Goal: Task Accomplishment & Management: Complete application form

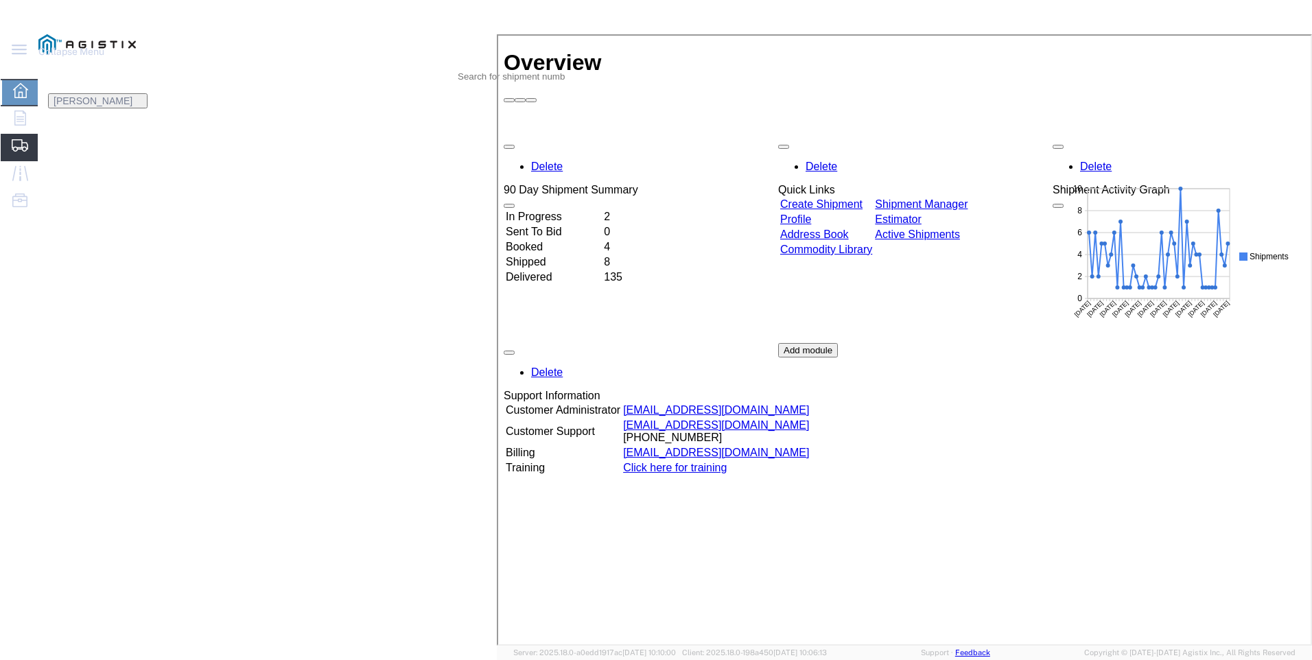
click at [0, 0] on span "Create Shipment" at bounding box center [0, 0] width 0 height 0
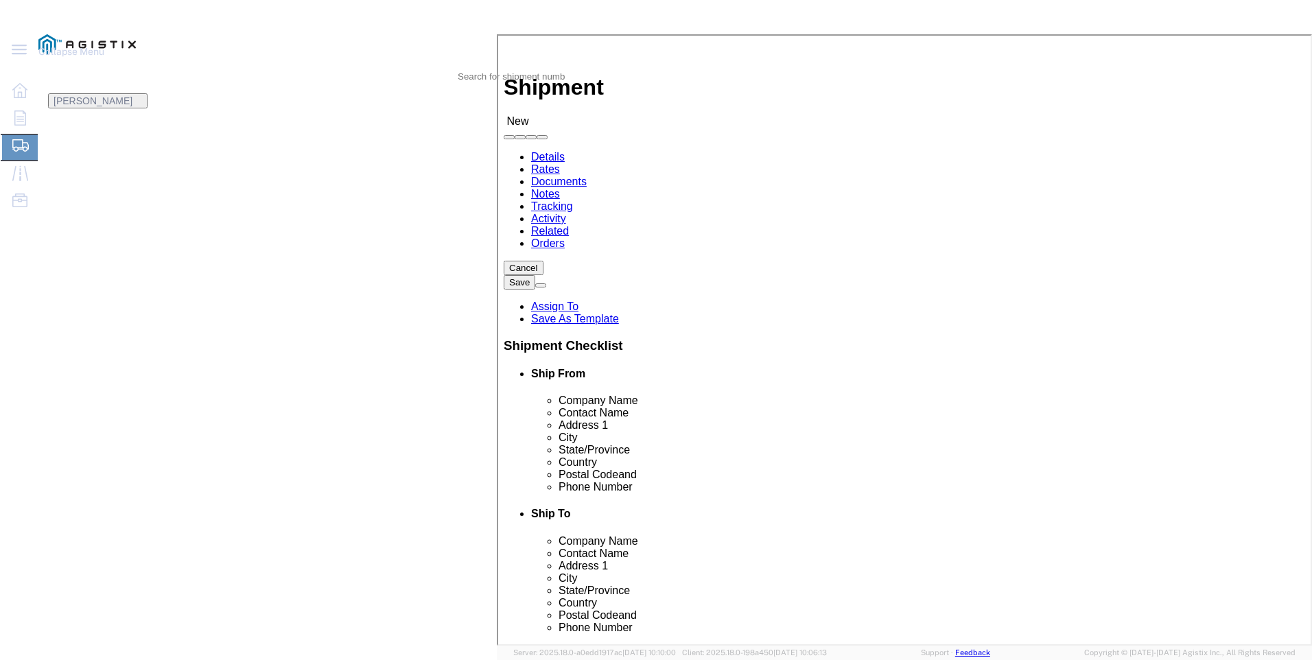
select select
drag, startPoint x: 299, startPoint y: 239, endPoint x: 261, endPoint y: 205, distance: 51.5
click select "Select PG&E Valmont Industries Inc"
select select "9596"
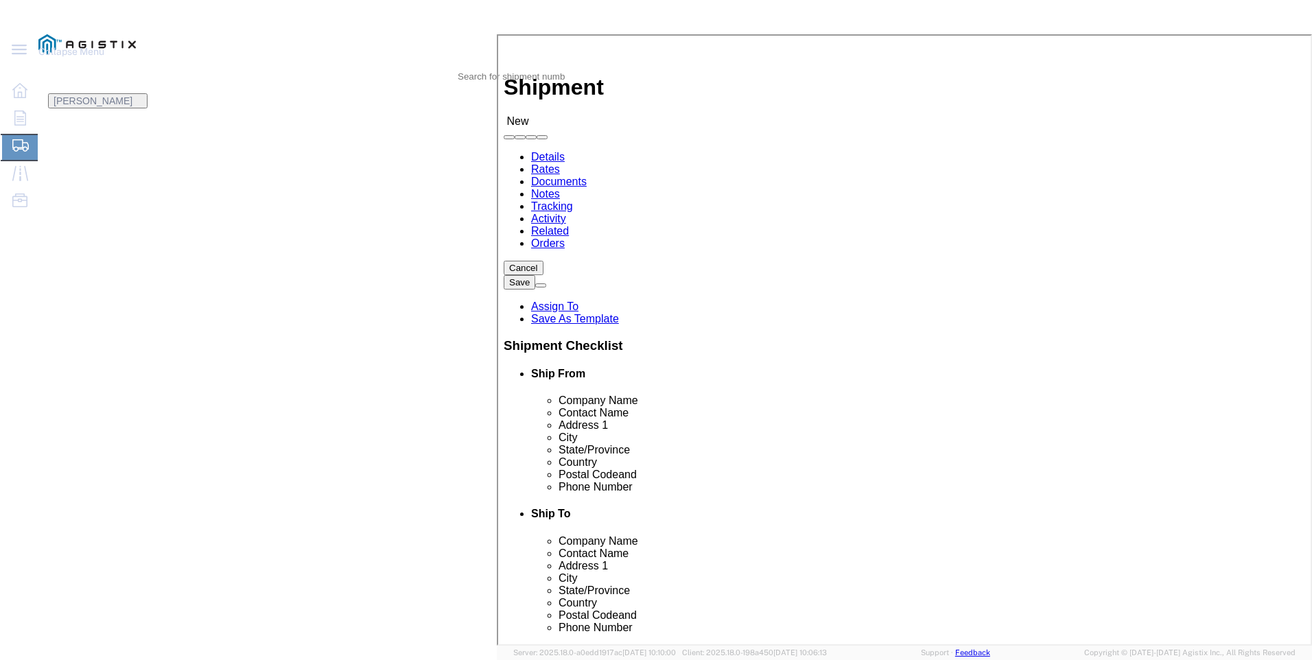
click select "Select PG&E Valmont Industries Inc"
select select
click select "Select All Others [GEOGRAPHIC_DATA] [GEOGRAPHIC_DATA] [GEOGRAPHIC_DATA] [GEOGRA…"
select select "23082"
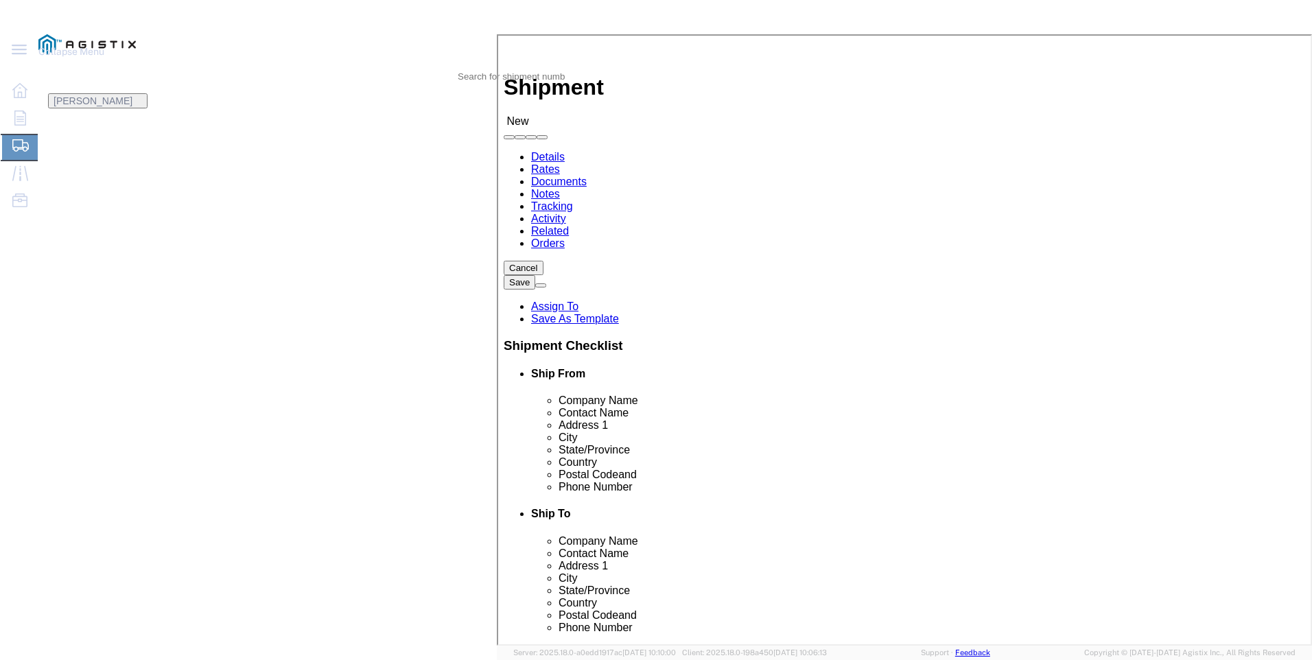
click select "Select All Others [GEOGRAPHIC_DATA] [GEOGRAPHIC_DATA] [GEOGRAPHIC_DATA] [GEOGRA…"
click label "Location"
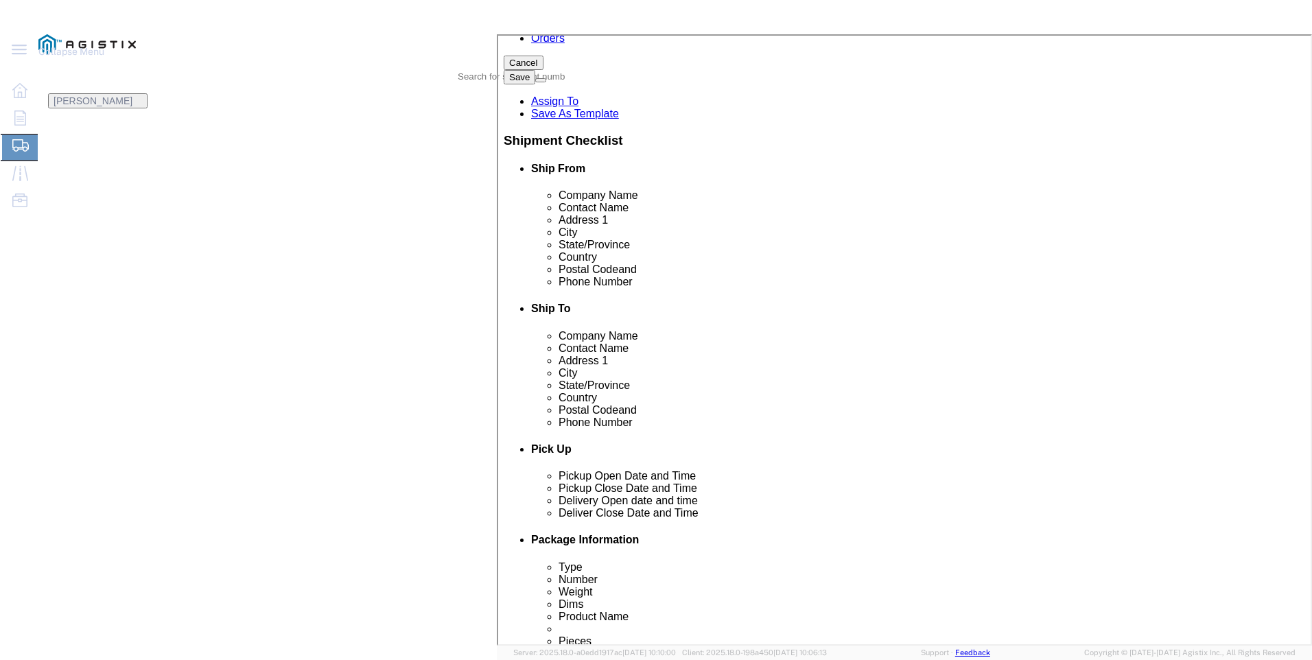
scroll to position [206, 0]
click input "text"
type input "[PERSON_NAME]"
click p "- LAREDO TRANSLOADING SERVICES LLC. - ([PERSON_NAME]) [STREET_ADDRESS] REAR, [G…"
select select "[GEOGRAPHIC_DATA]"
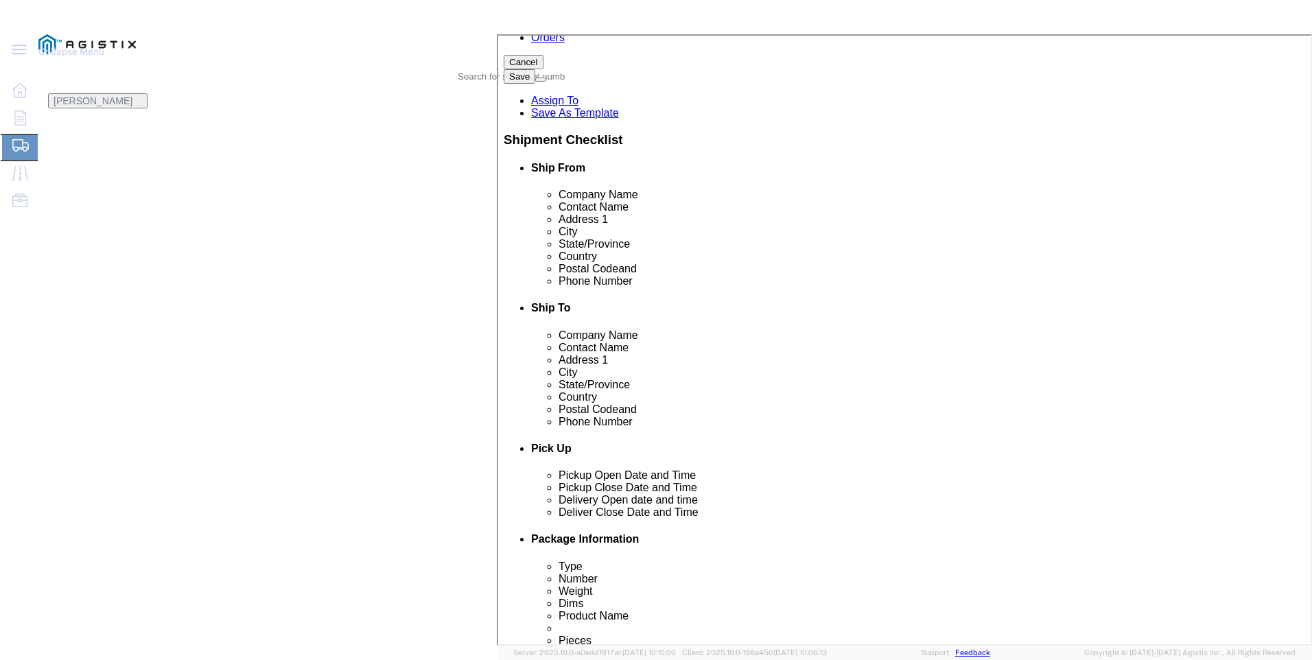
type input "LAREDO TRANSLOADING SERVICES LLC."
click input "text"
type input "9564019581"
click input "text"
type input "pacifi"
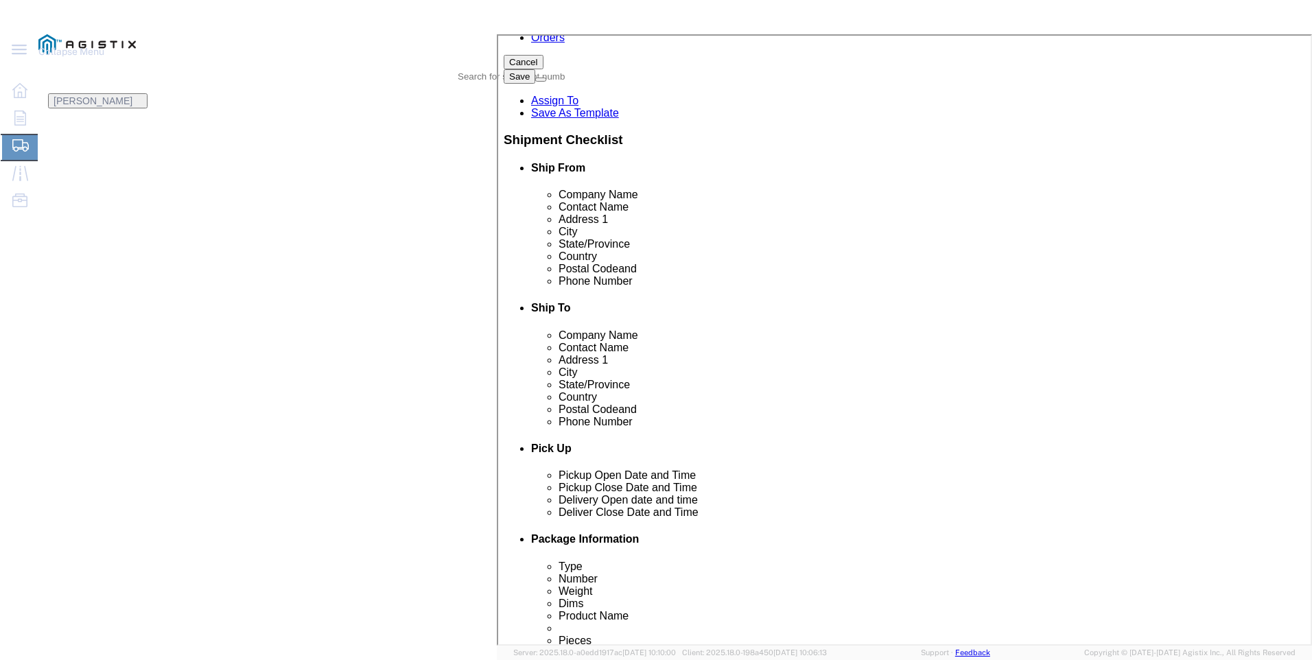
scroll to position [239, 0]
click p "- PACIFIC GAS & ELECTRIC - (SHIFFLETS) [GEOGRAPHIC_DATA], [STREET_ADDRESS]"
select select "CA"
type input "PACIFIC GAS & ELECTRIC"
click div "Ship From Location Location My Profile Location (OBSOLETE) [GEOGRAPHIC_DATA] SC…"
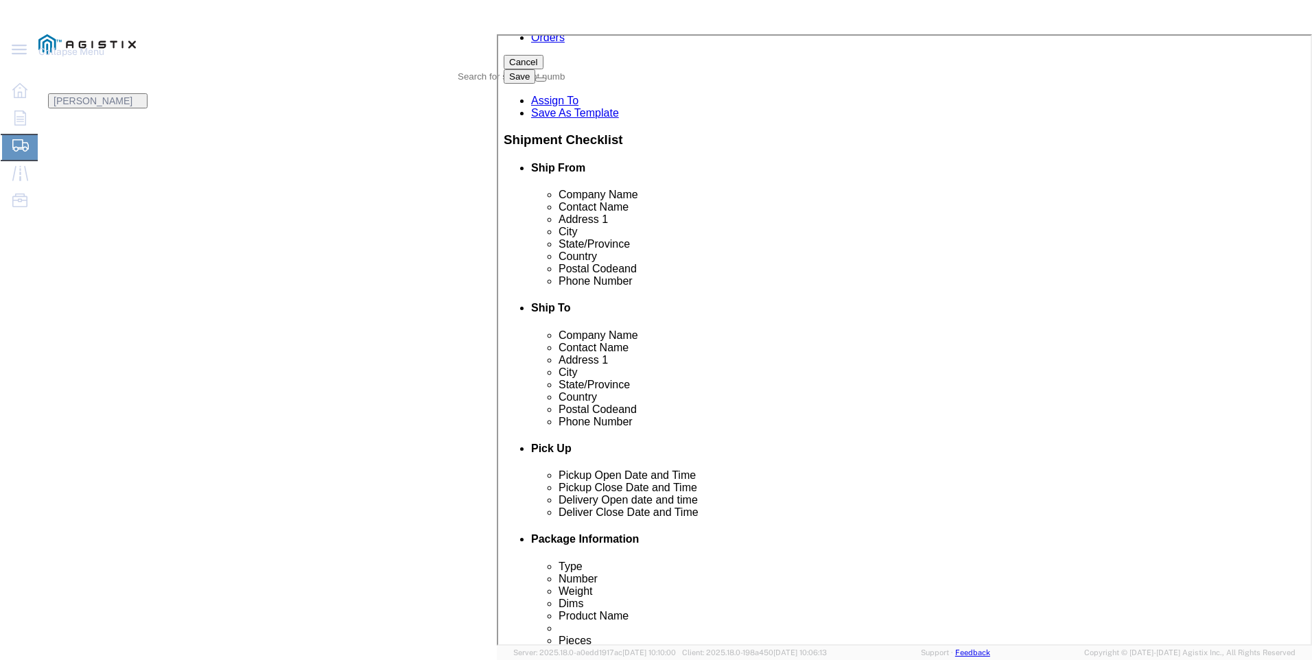
click div "Ship To Location Location My Profile Location (OBSOLETE) [GEOGRAPHIC_DATA] SC -…"
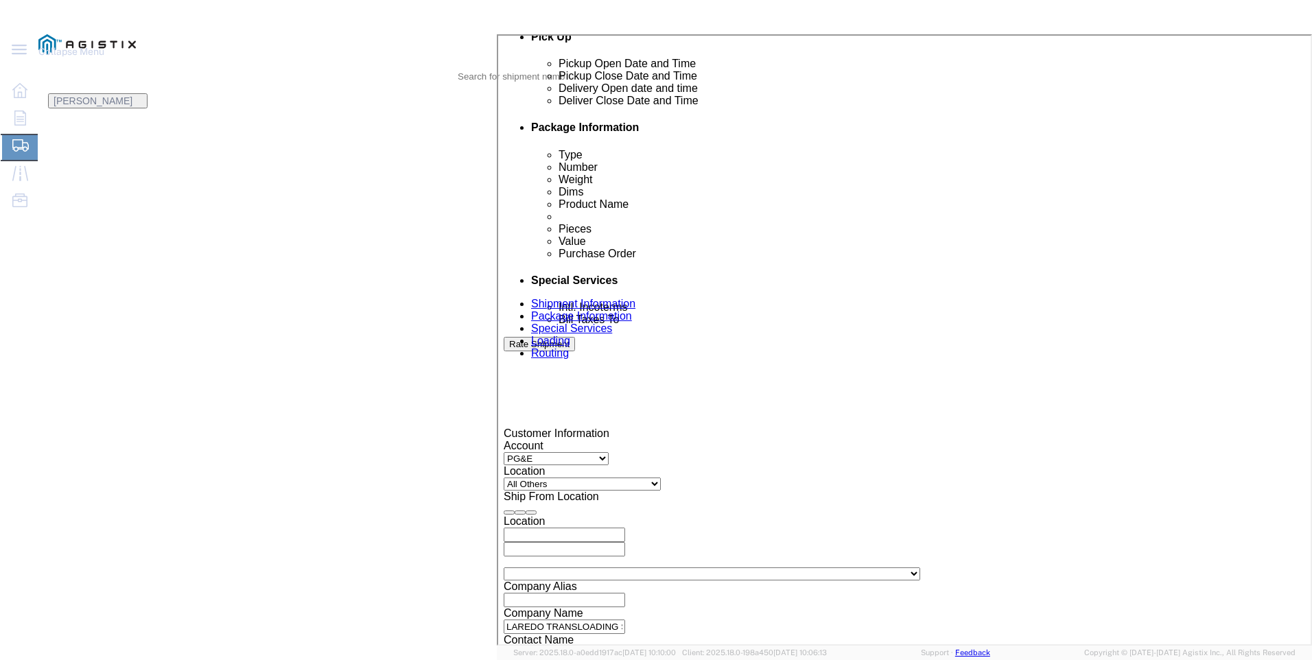
click div
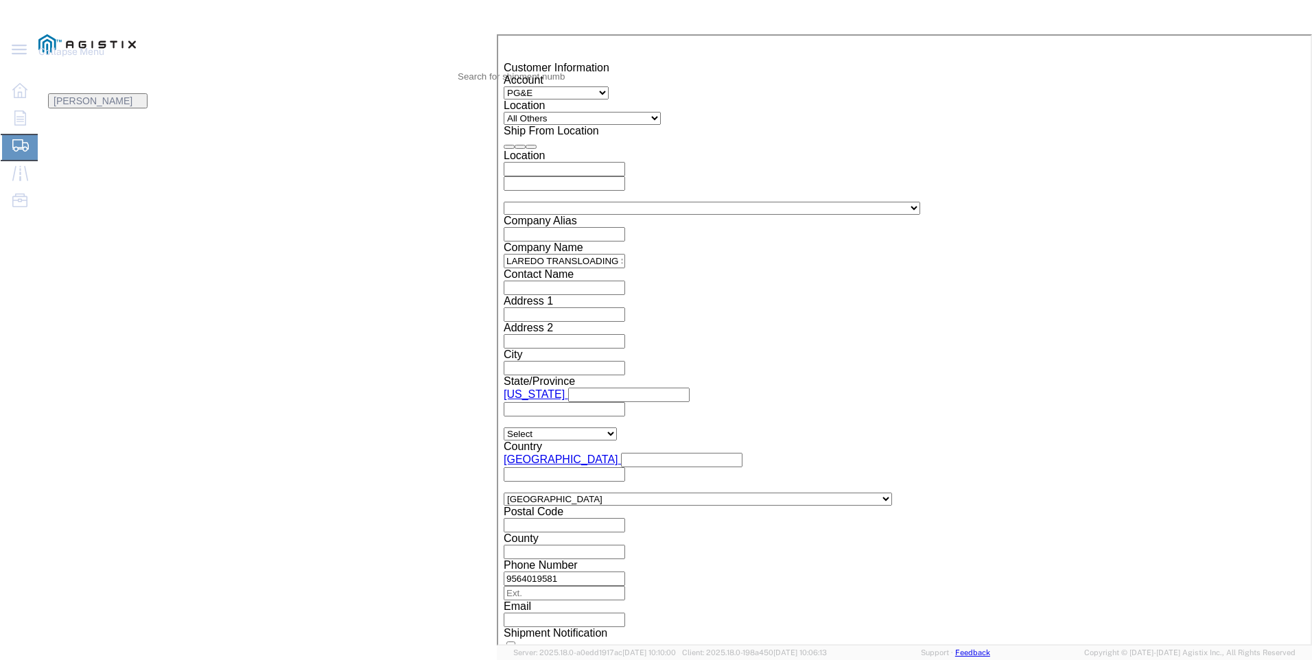
click button "Apply"
click div
click button "Apply"
click input "text"
type input "3"
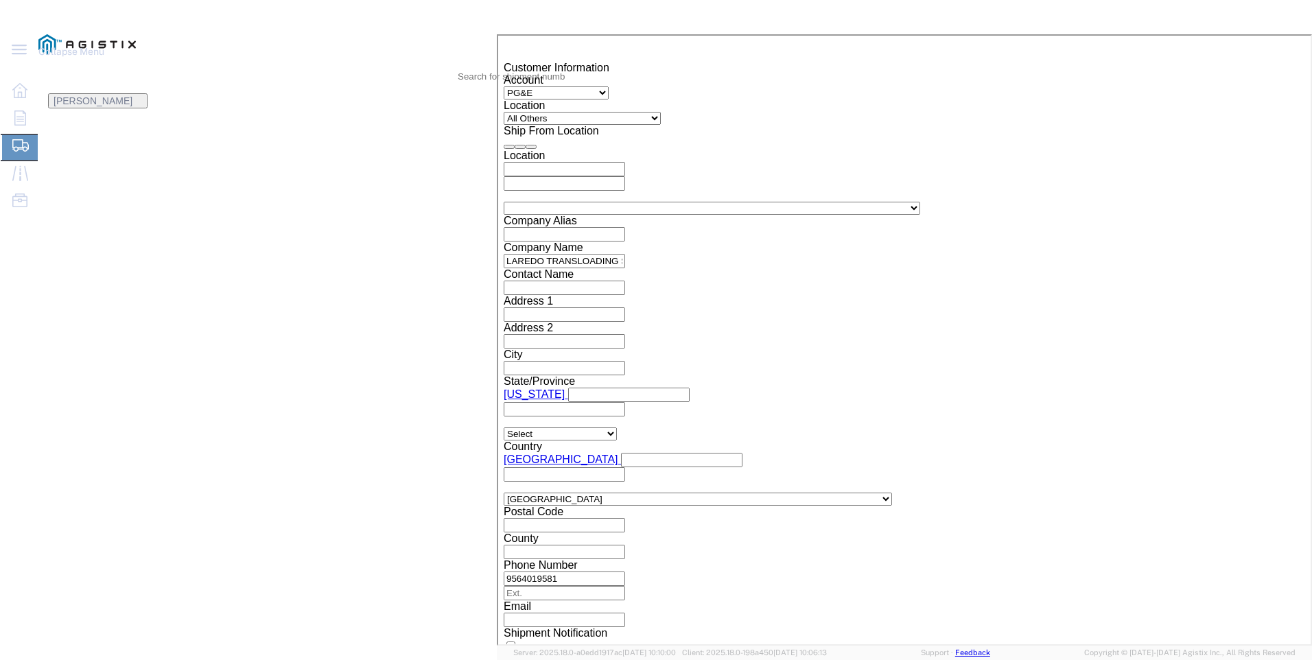
type input "3501401076"
click select "Select Account Type Activity ID Airline Appointment Number ASN Batch Request # …"
select select "PICKUPNUM"
click select "Select Account Type Activity ID Airline Appointment Number ASN Batch Request # …"
type input "900245489"
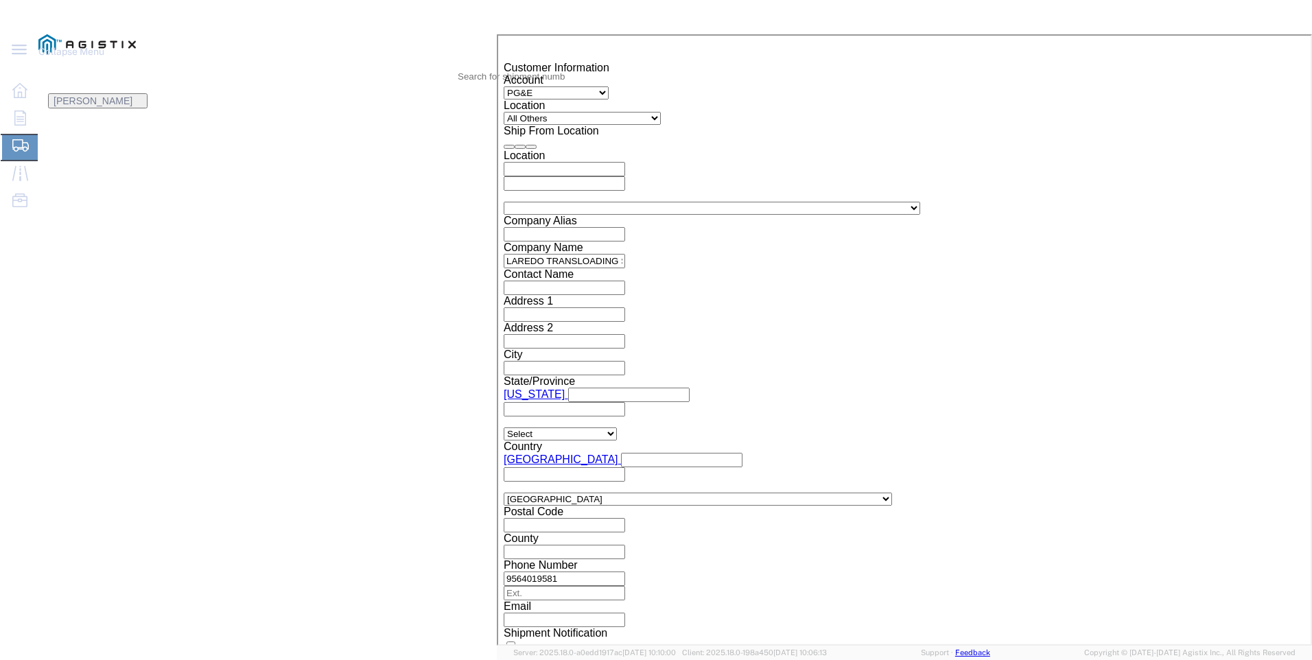
click button "Continue"
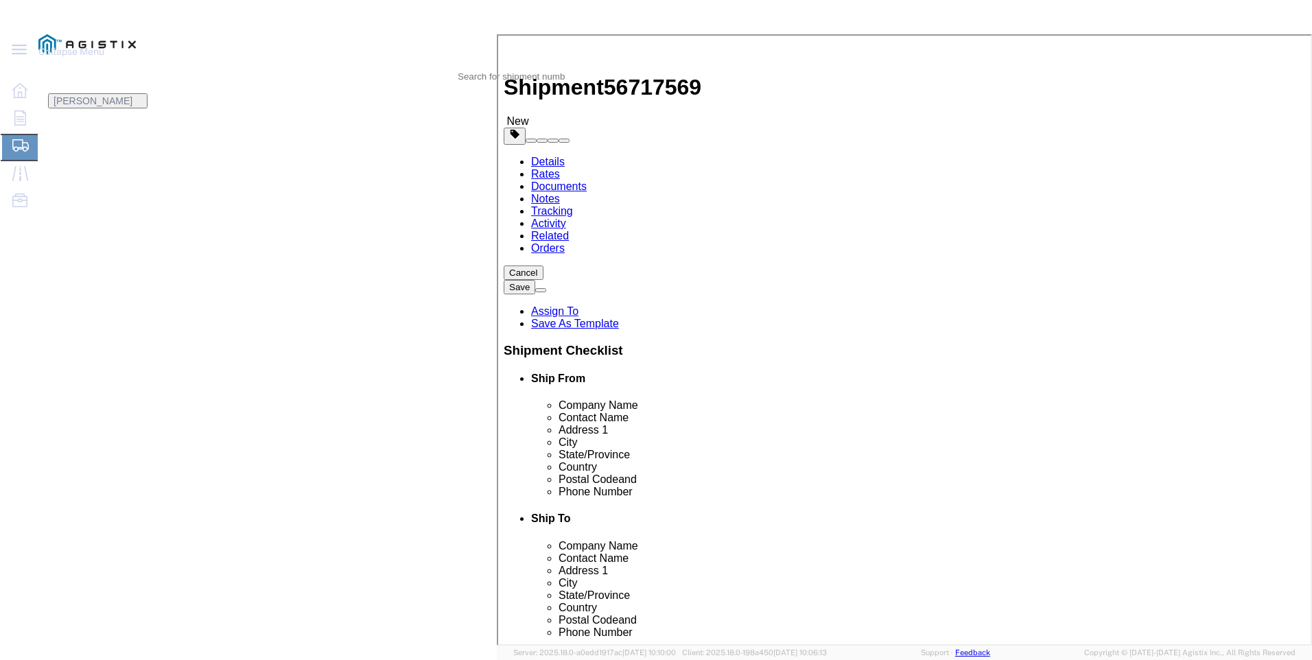
click select "Select Bulk Bundle(s) Cardboard Box(es) Carton(s) Crate(s) Drum(s) (Fiberboard)…"
select select "BNDL"
click select "Select Bulk Bundle(s) Cardboard Box(es) Carton(s) Crate(s) Drum(s) (Fiberboard)…"
click select "Select cm ft in"
select select "FT"
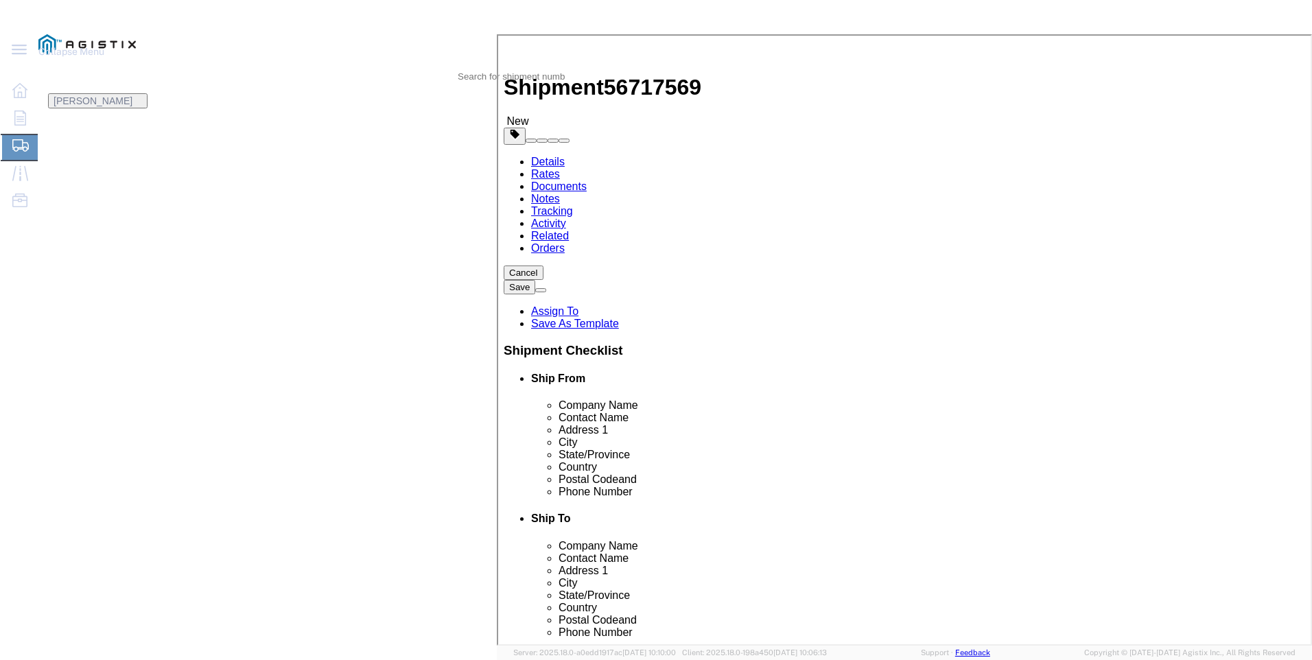
click select "Select cm ft in"
click input "text"
type input "40"
type input "8.5"
type input "8"
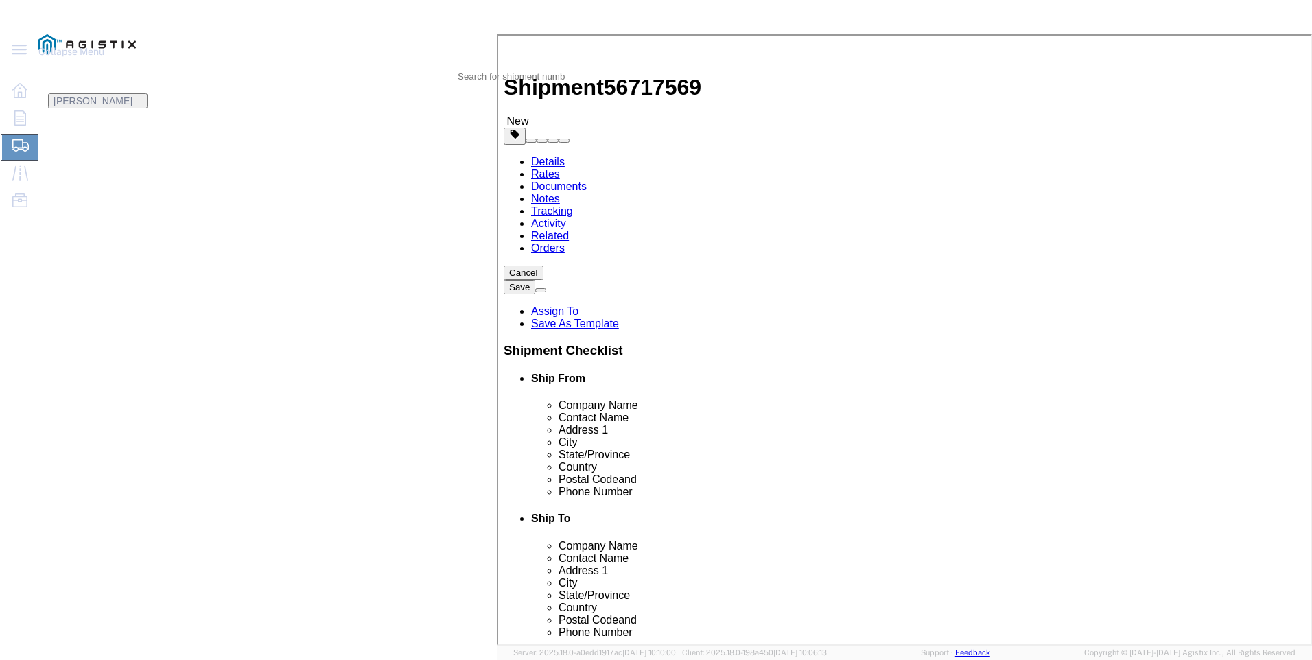
click input "0.00"
type input "27216"
click link "Add Content"
click input "text"
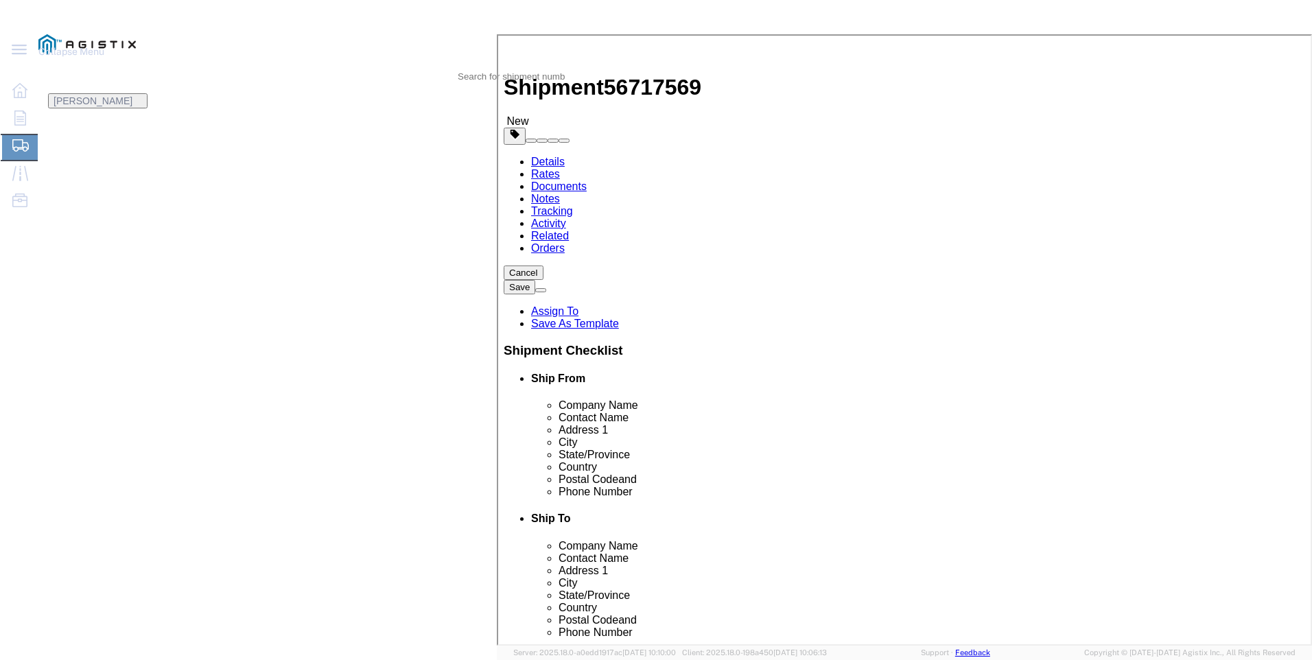
type input "steel poles"
type input "1"
click input "0"
type input "28"
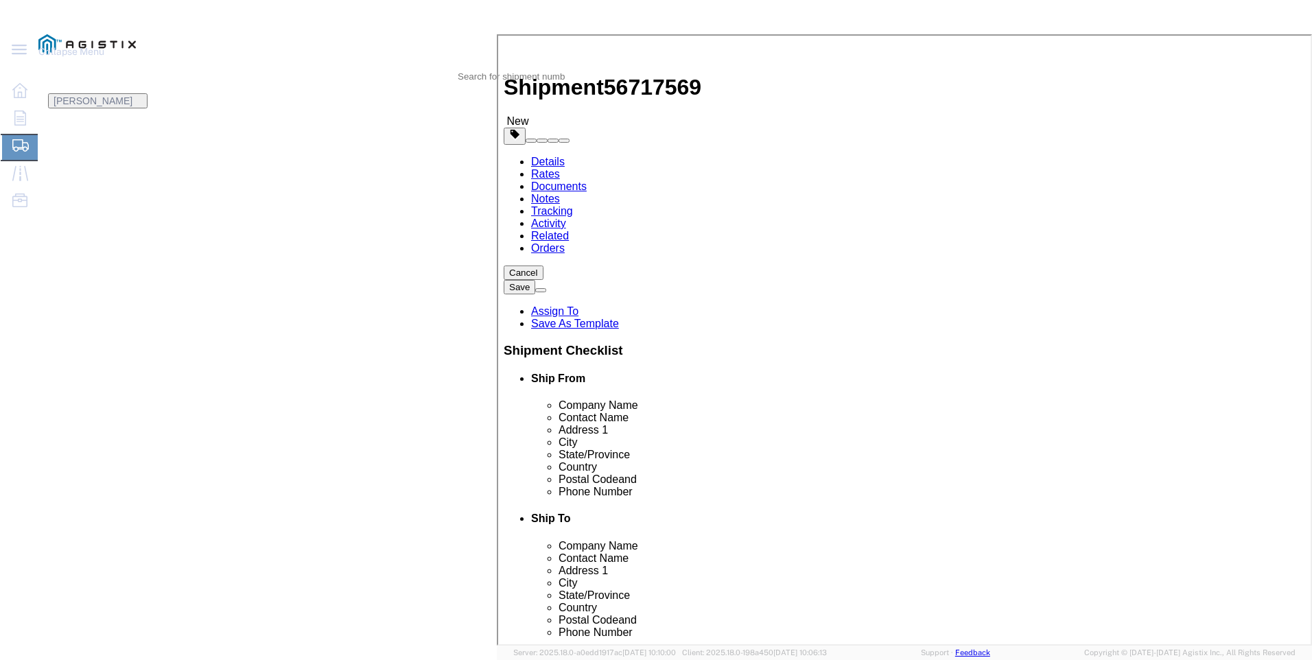
type input "1"
select select "USD"
select select "50"
click button "Save & Close"
click button "Rate Shipment"
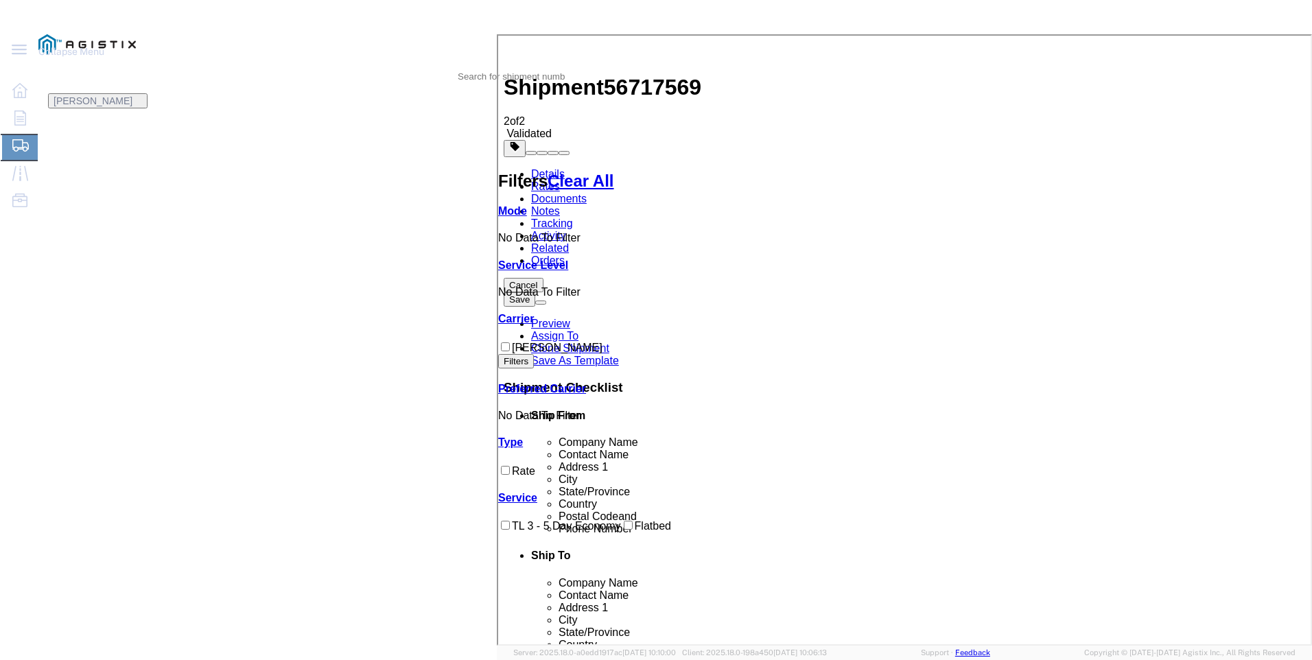
checkbox input "true"
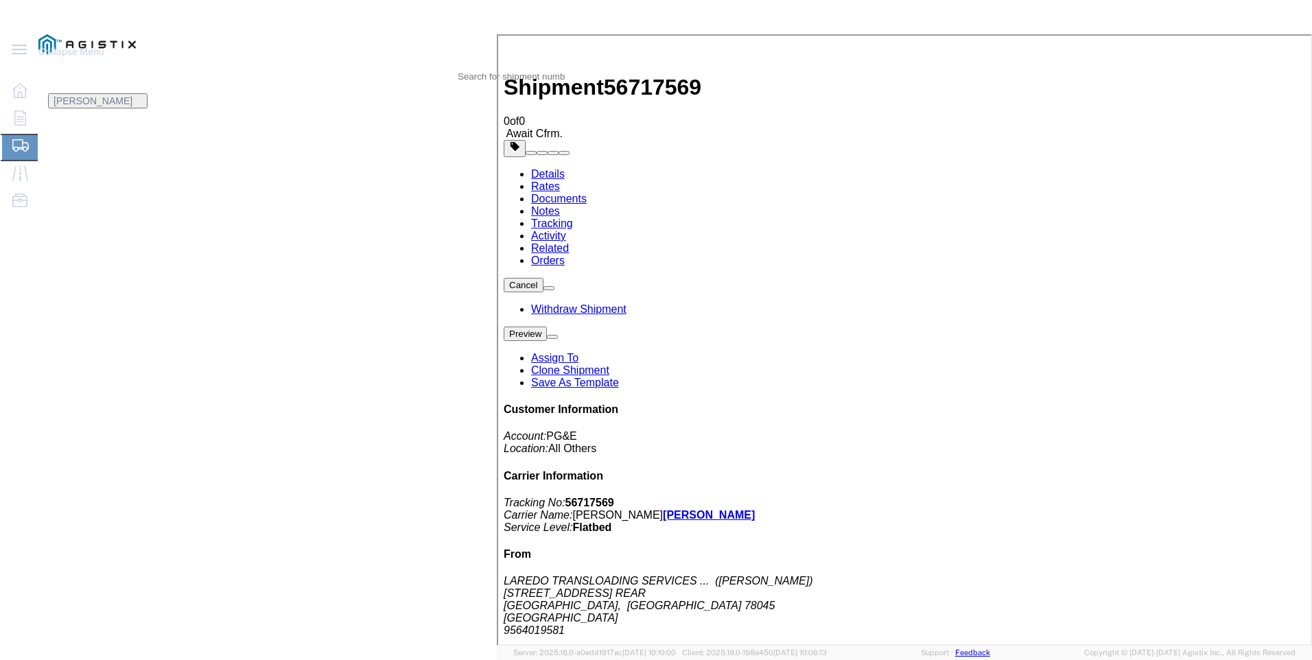
click at [0, 0] on span "Create Shipment" at bounding box center [0, 0] width 0 height 0
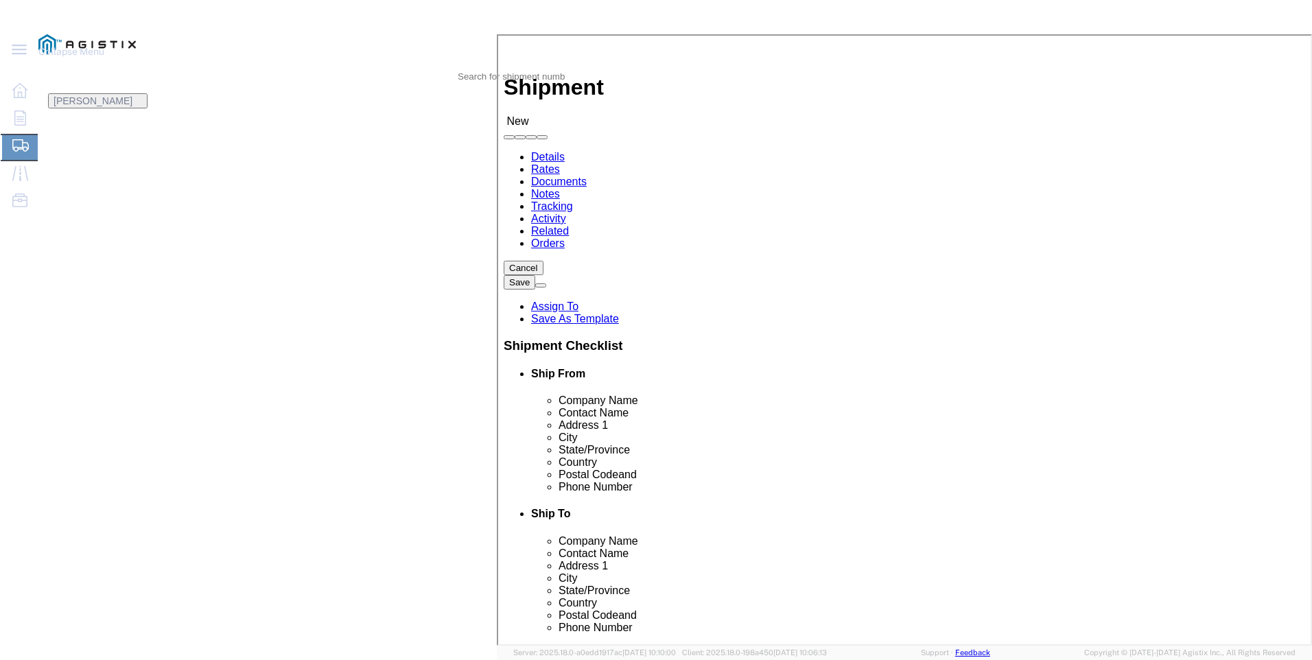
click select "Select PG&E Valmont Industries Inc"
select select "9596"
click select "Select PG&E Valmont Industries Inc"
select select
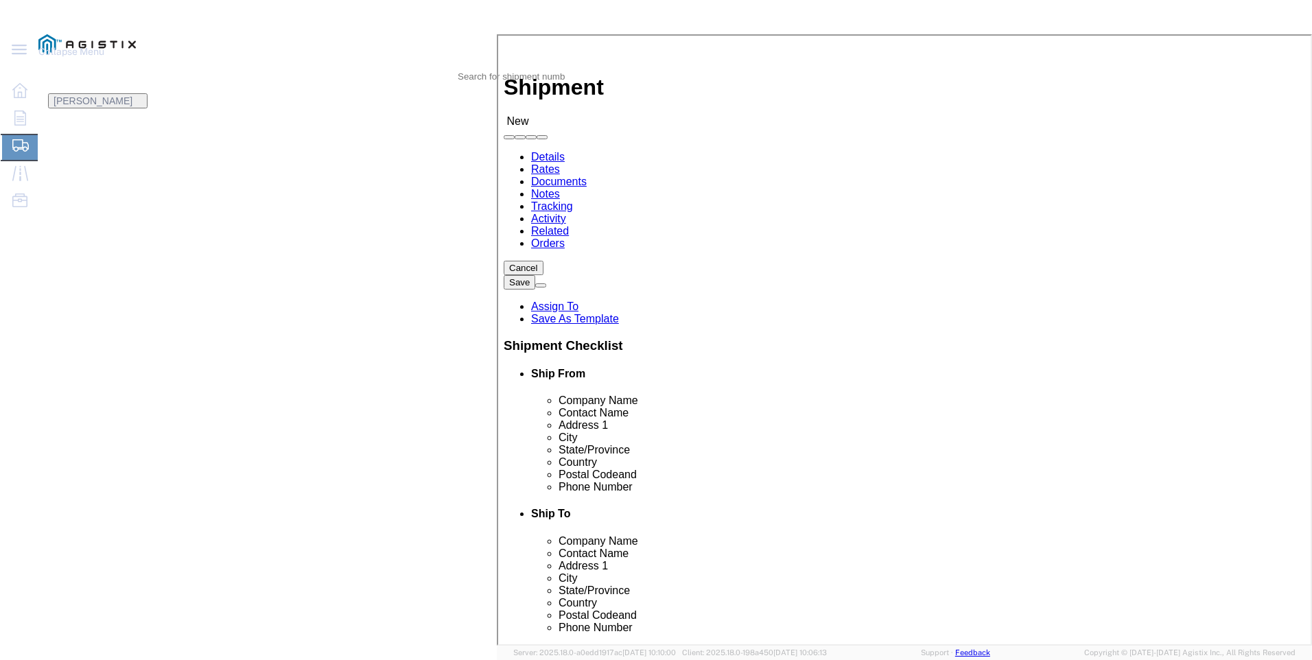
click select "Select All Others [GEOGRAPHIC_DATA] [GEOGRAPHIC_DATA] [GEOGRAPHIC_DATA] [GEOGRA…"
select select "23082"
click select "Select All Others [GEOGRAPHIC_DATA] [GEOGRAPHIC_DATA] [GEOGRAPHIC_DATA] [GEOGRA…"
click input "text"
type input "[PERSON_NAME]"
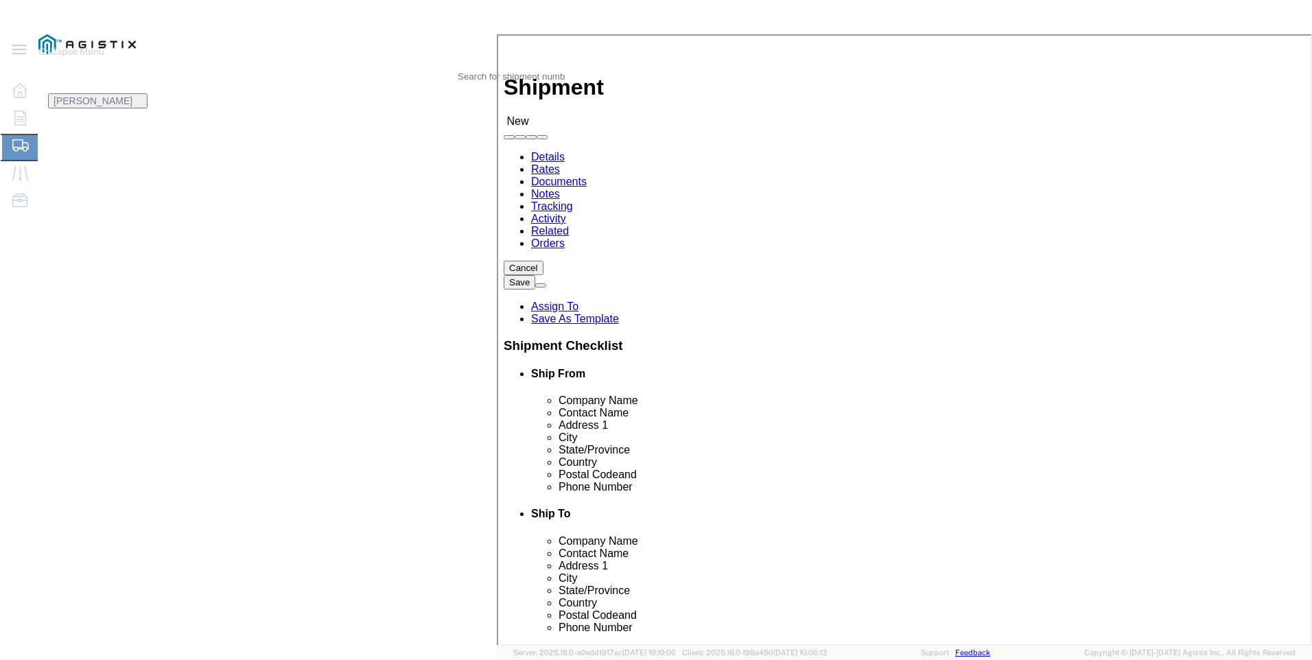
click p "- LAREDO TRANSLOADING SERVICES LLC. - ([PERSON_NAME]) [STREET_ADDRESS] REAR, [G…"
select select "[GEOGRAPHIC_DATA]"
type input "LAREDO TRANSLOADING SERVICES LLC."
click div "Ship From Location Location My Profile Location (OBSOLETE) [GEOGRAPHIC_DATA] SC…"
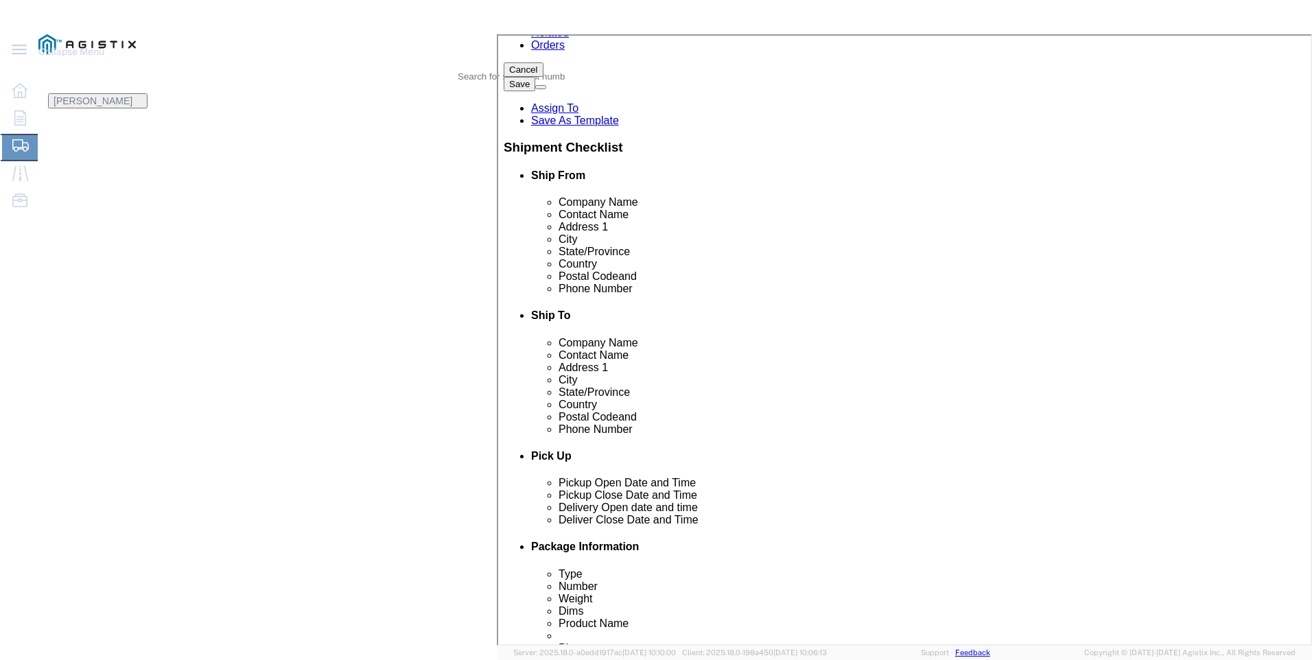
scroll to position [206, 0]
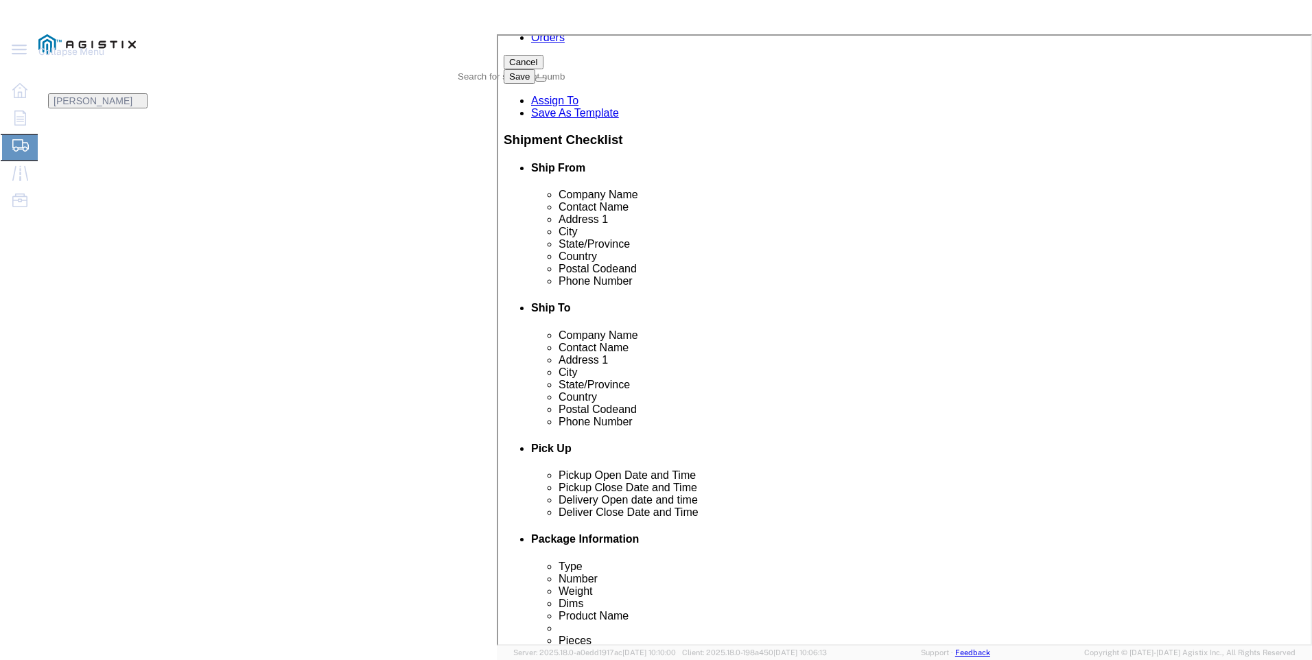
click input "text"
type input "9564019581"
click input "text"
type input "pacifi"
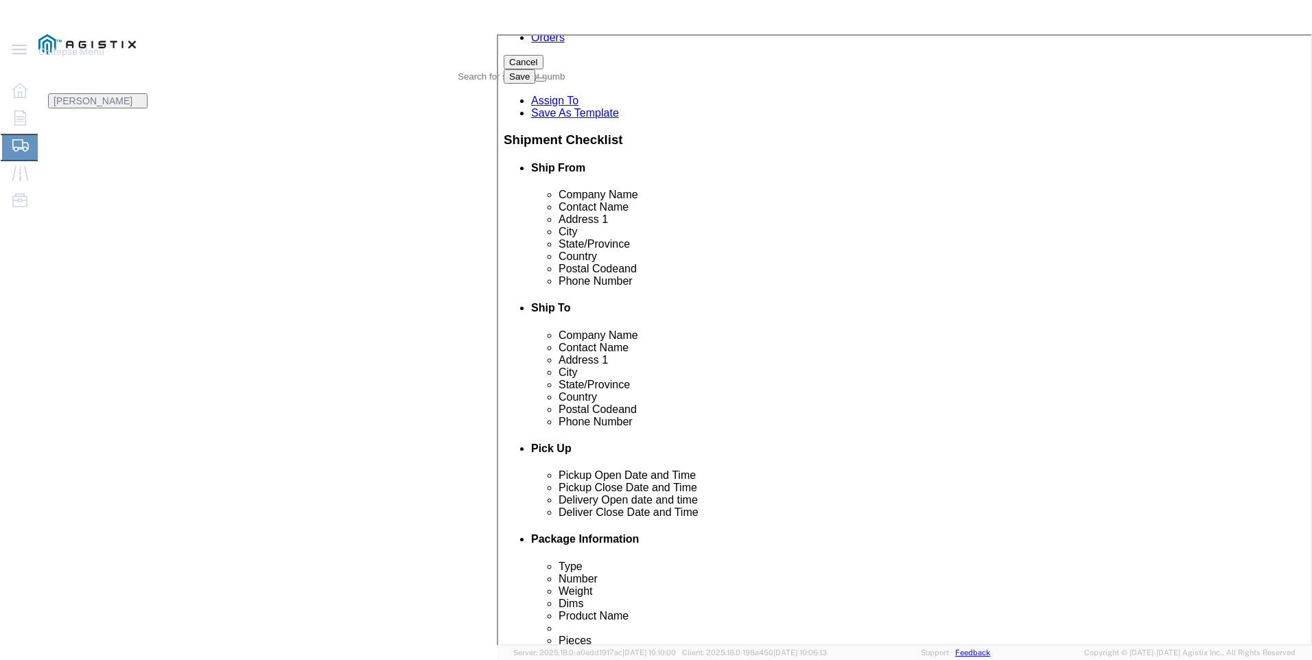
click p "- PACIFIC GAS & ELECTRIC - (SHIFFLETS) [GEOGRAPHIC_DATA], [STREET_ADDRESS]"
select select "CA"
type input "PACIFIC GAS & ELECTRIC"
click div "Ship To Location Location My Profile Location (OBSOLETE) [GEOGRAPHIC_DATA] SC -…"
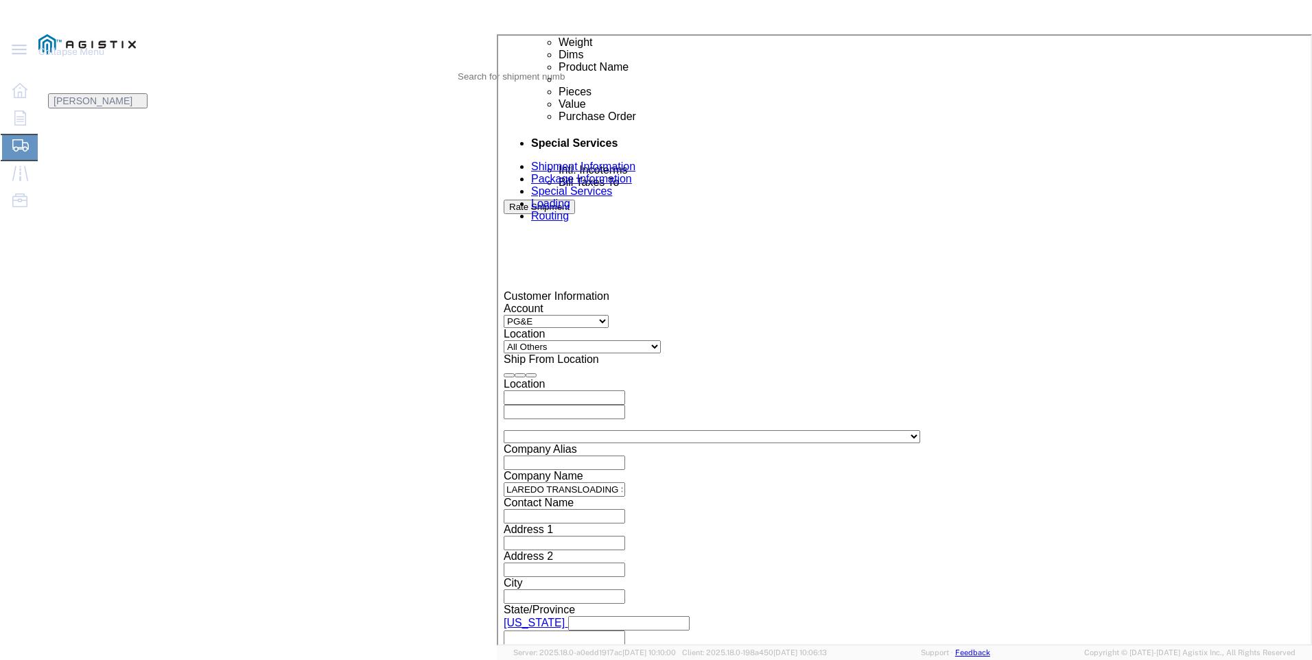
click div
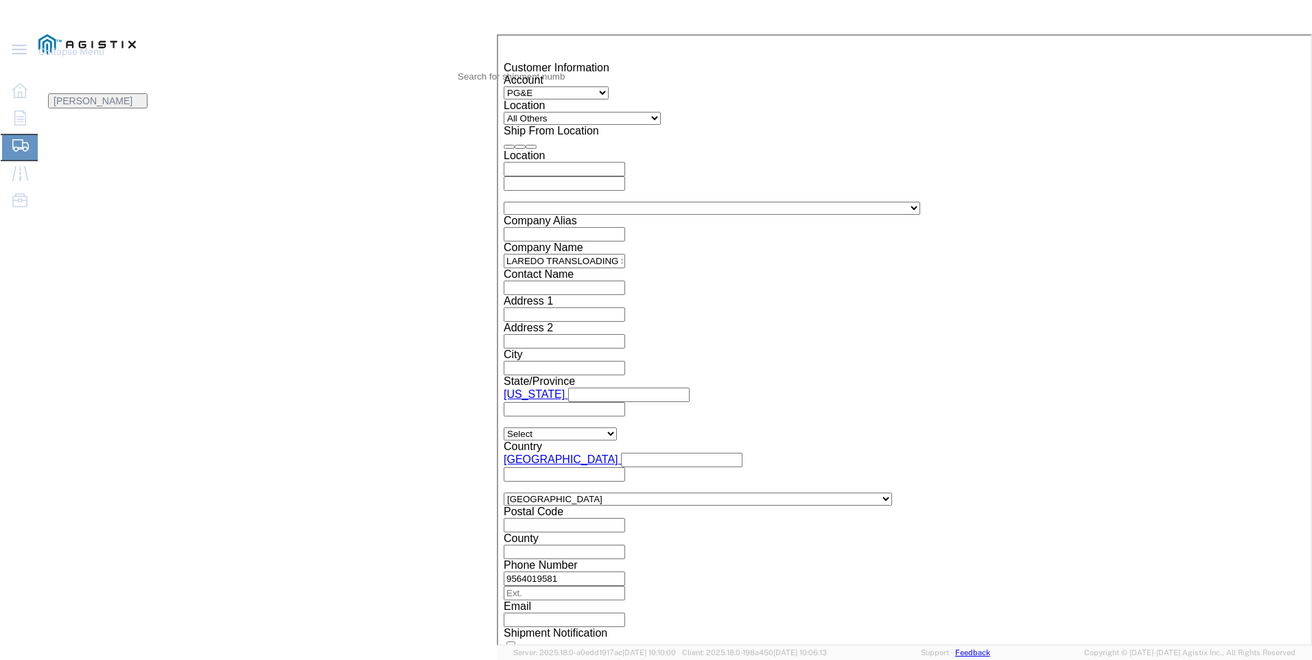
click button "Apply"
click div
click button "Apply"
click input "text"
type input "3501401076"
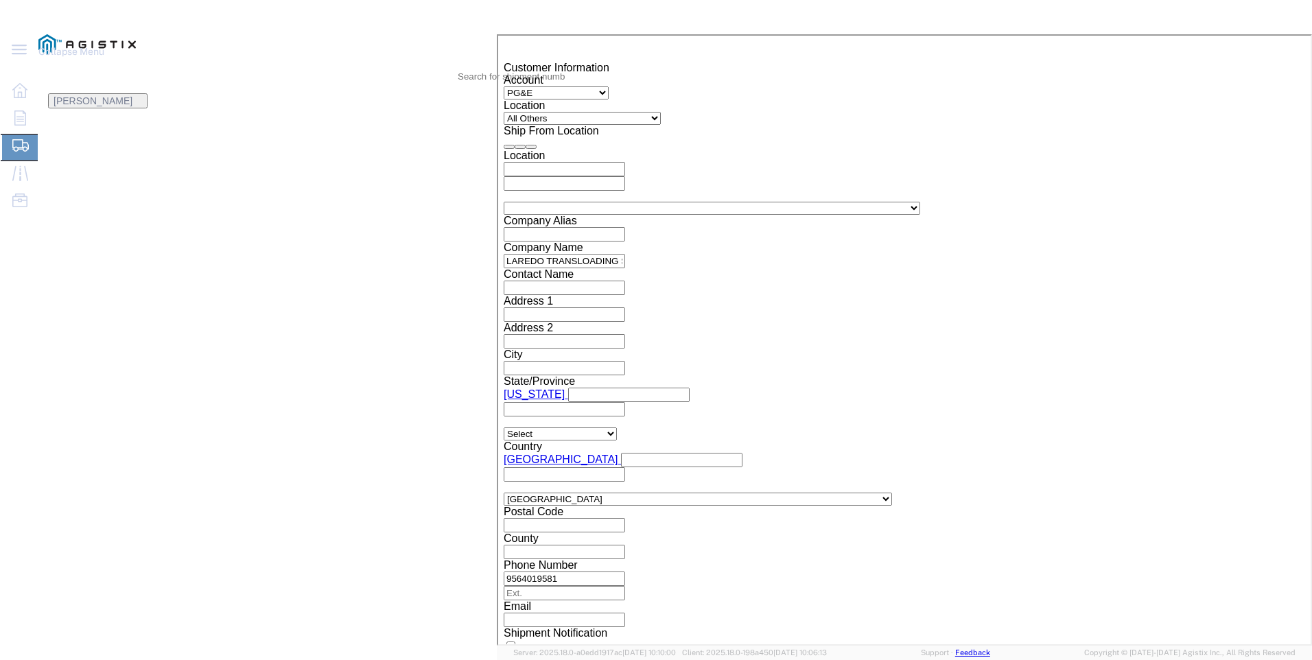
click select "Select Account Type Activity ID Airline Appointment Number ASN Batch Request # …"
select select "PICKUPNUM"
click select "Select Account Type Activity ID Airline Appointment Number ASN Batch Request # …"
click input "text"
type input "900245734"
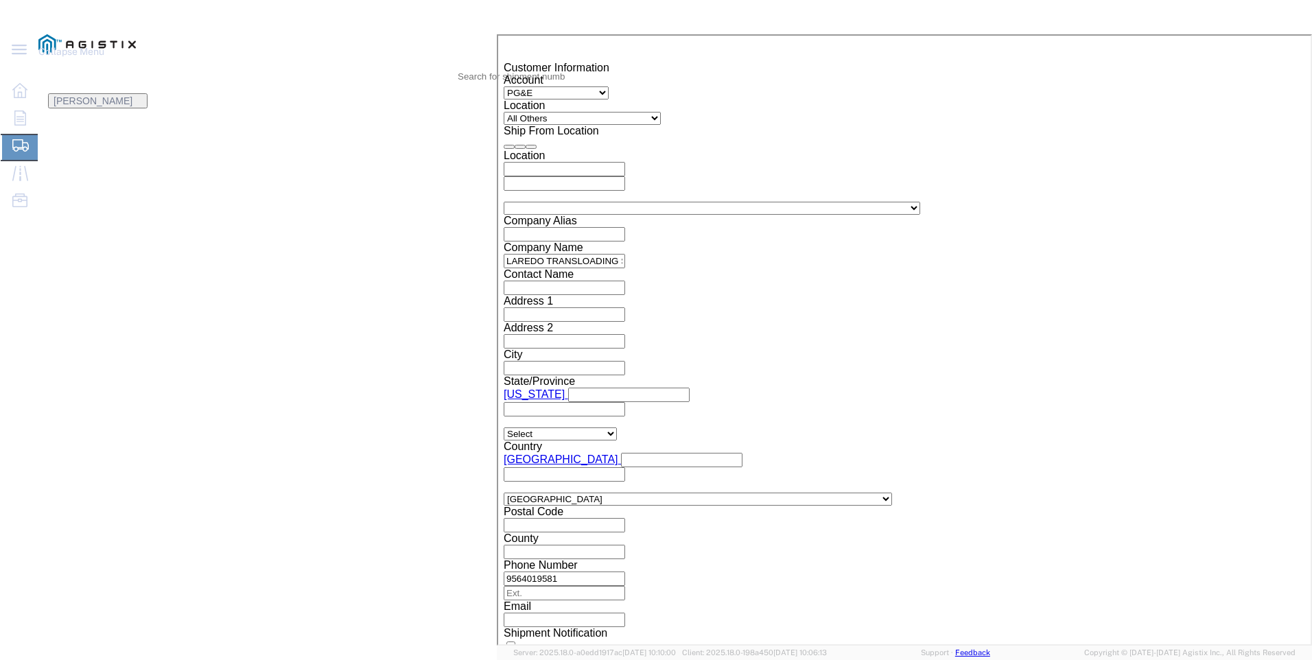
click button "Continue"
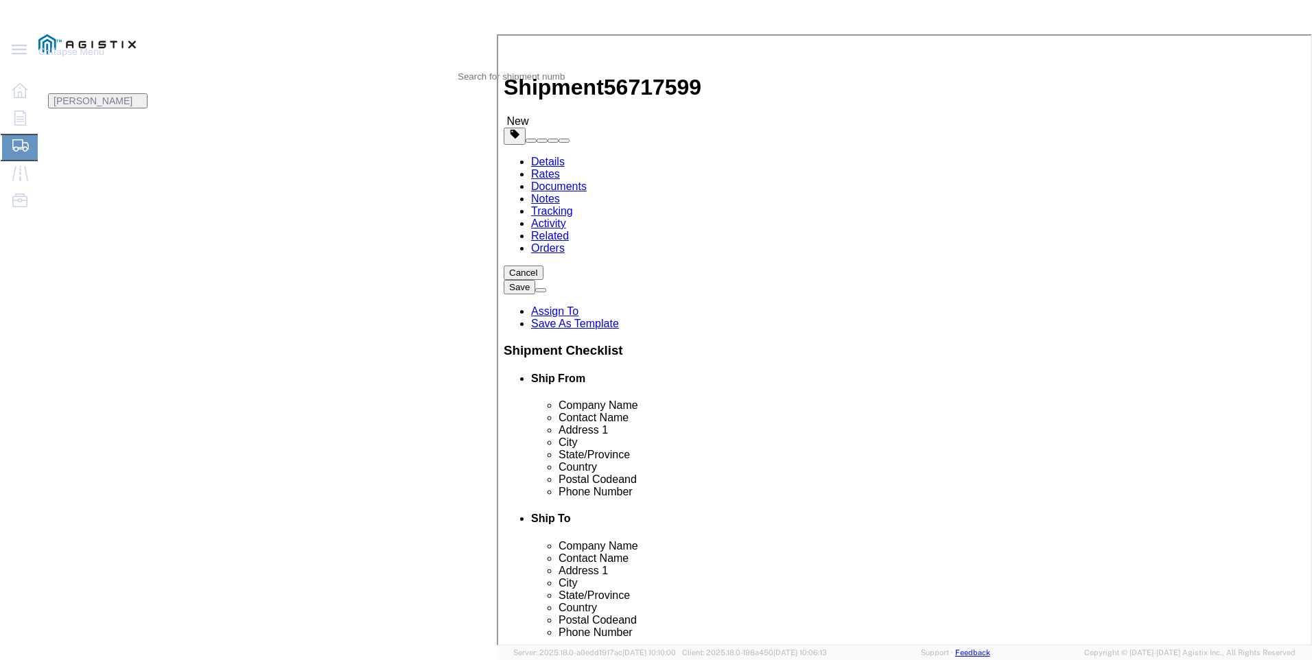
click select "Select Bulk Bundle(s) Cardboard Box(es) Carton(s) Crate(s) Drum(s) (Fiberboard)…"
select select "BNDL"
click select "Select Bulk Bundle(s) Cardboard Box(es) Carton(s) Crate(s) Drum(s) (Fiberboard)…"
click select "Select cm ft in"
select select "FT"
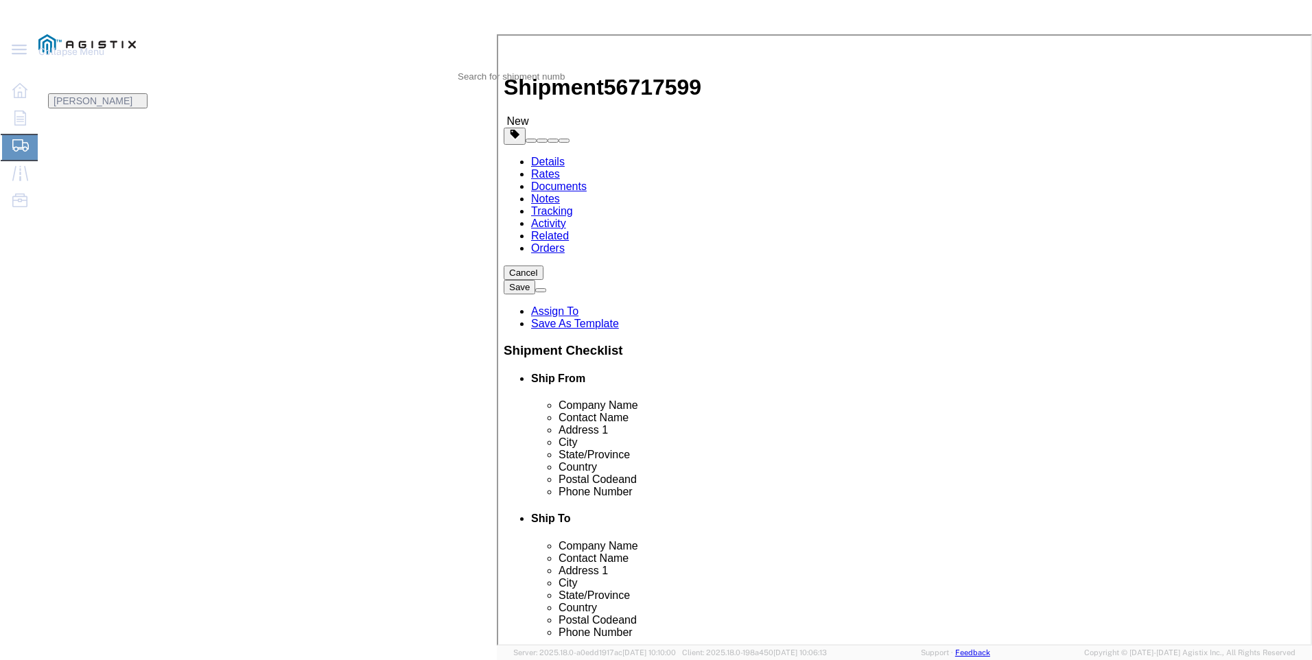
click select "Select cm ft in"
click input "text"
type input "54"
type input "8.5"
type input "8"
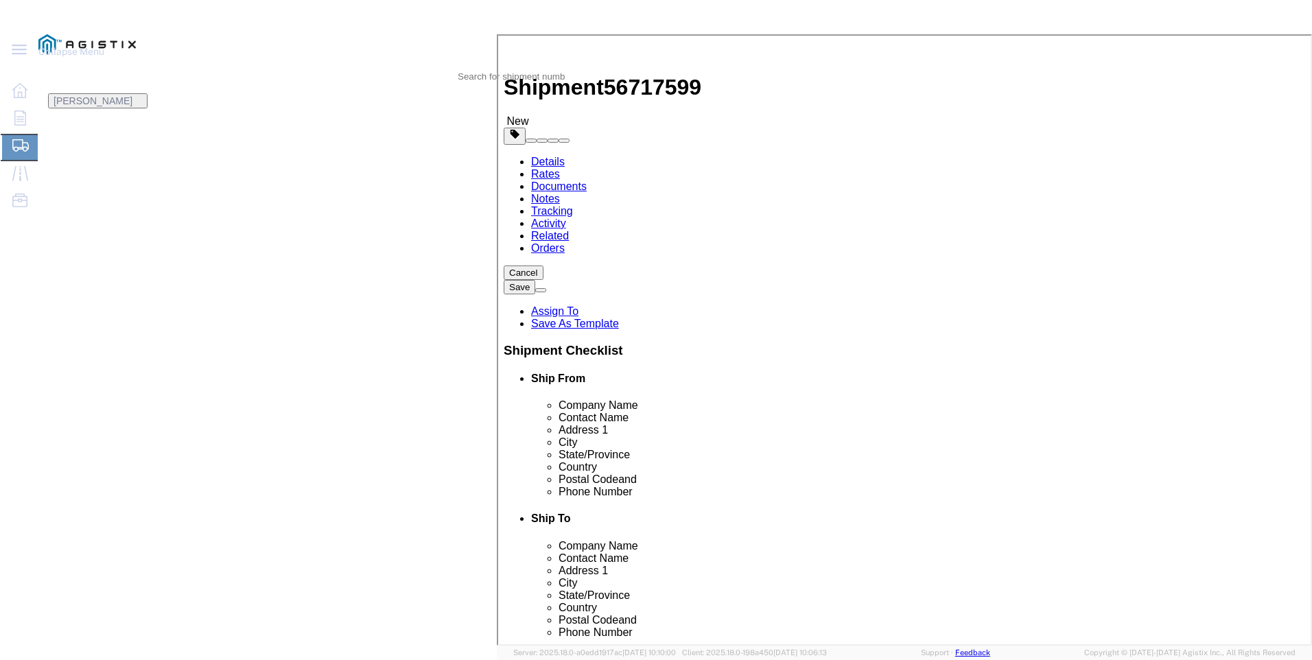
click input "0.00"
type input "28073"
click link "Add Content"
click input "text"
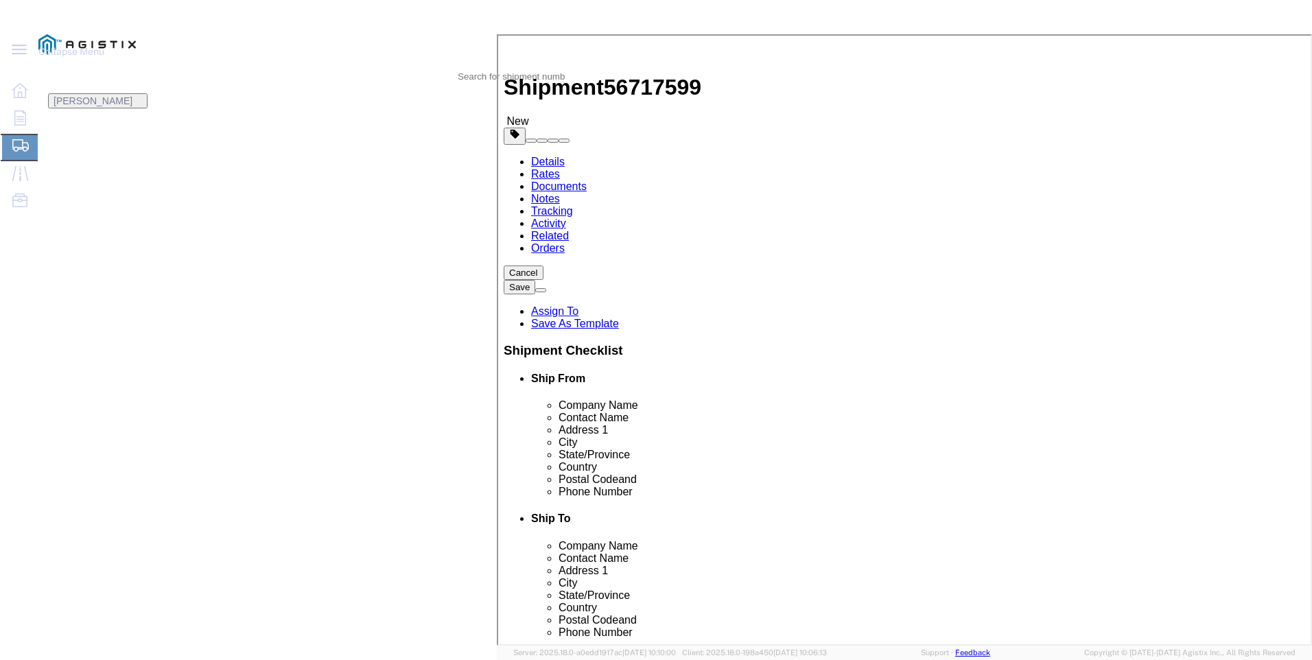
type input "steel poles"
type input "1"
select select "MX"
click input "0"
type input "20"
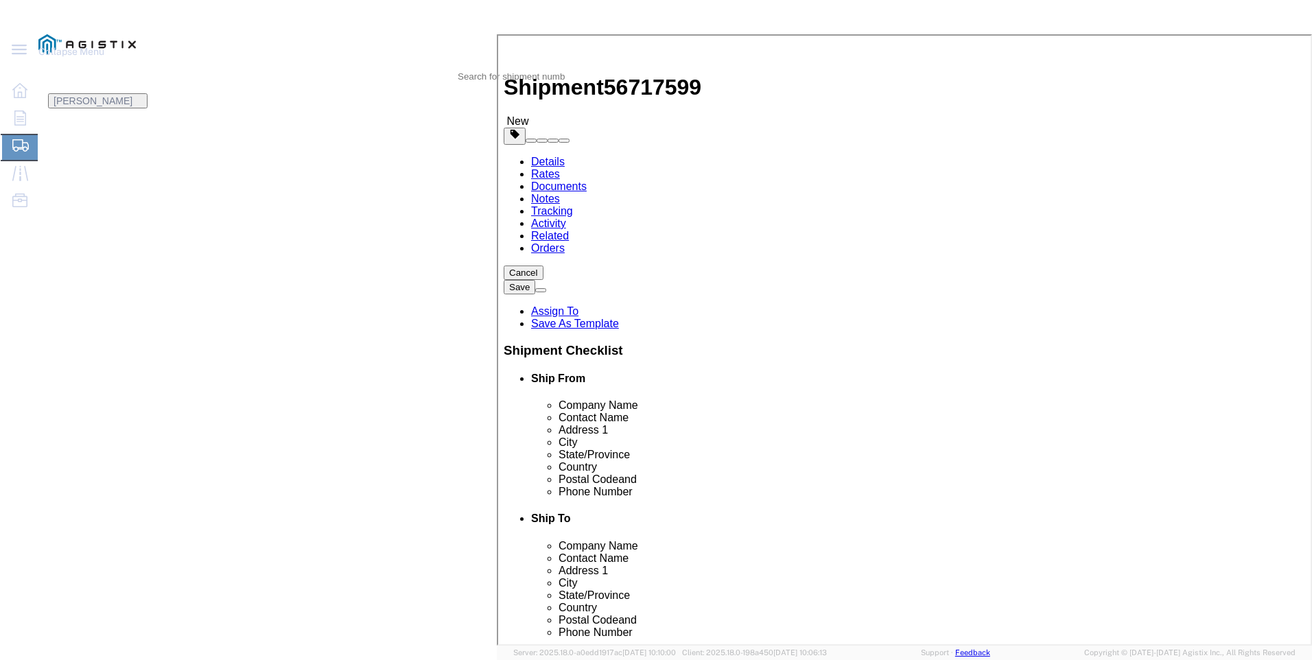
type input "20"
type input "1"
select select "USD"
select select "50"
click button "Save & Close"
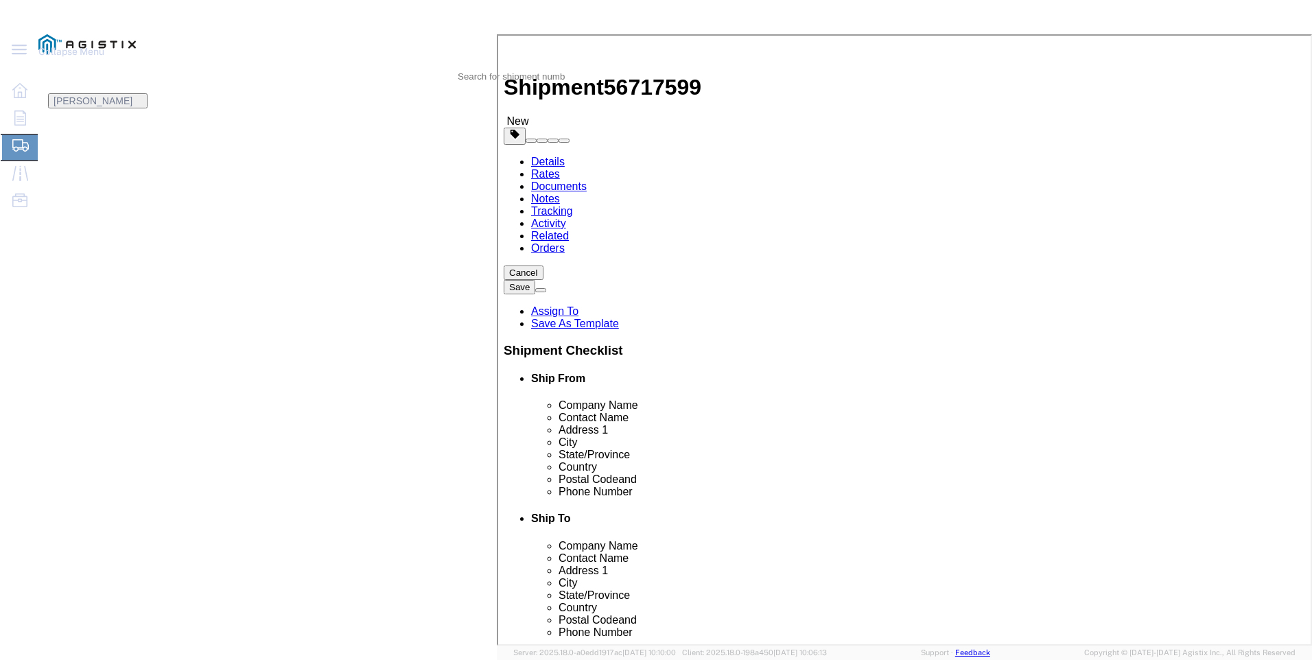
click button "Rate Shipment"
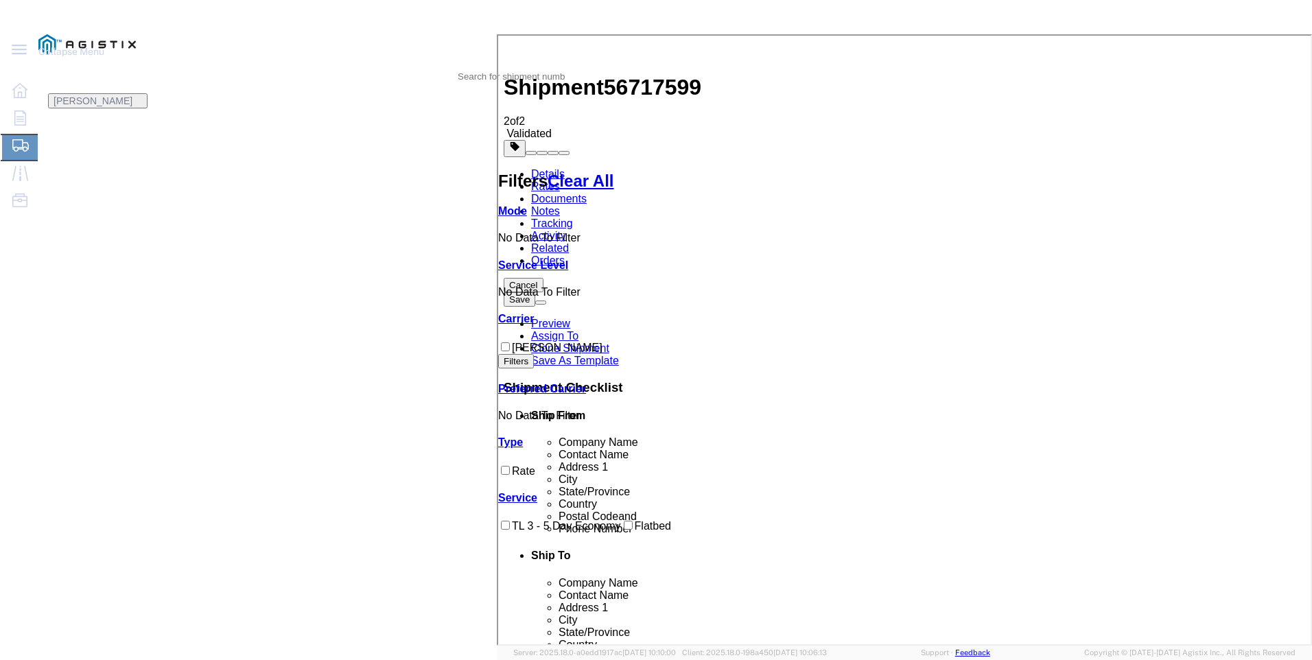
checkbox input "true"
